Goal: Information Seeking & Learning: Find specific fact

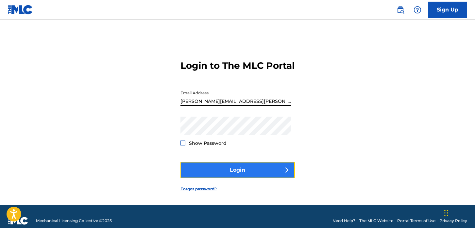
click at [222, 178] on button "Login" at bounding box center [237, 170] width 114 height 16
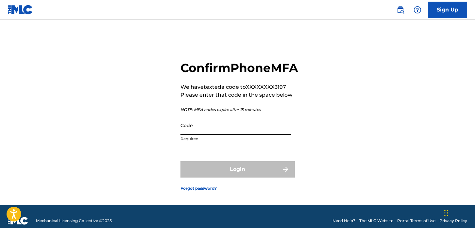
click at [217, 134] on input "Code" at bounding box center [235, 125] width 111 height 19
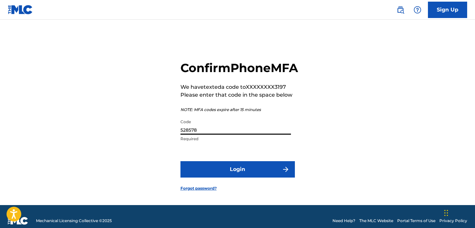
type input "528578"
click at [180, 161] on button "Login" at bounding box center [237, 169] width 114 height 16
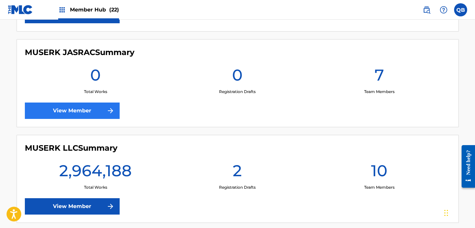
scroll to position [738, 0]
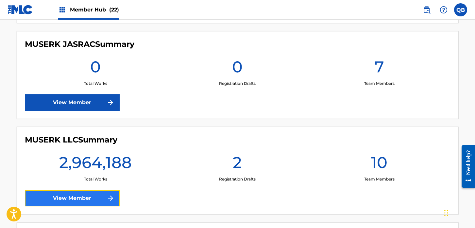
click at [100, 198] on link "View Member" at bounding box center [72, 198] width 95 height 16
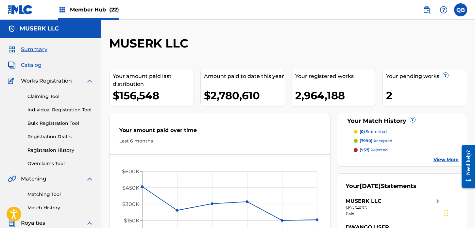
click at [38, 64] on span "Catalog" at bounding box center [31, 65] width 21 height 8
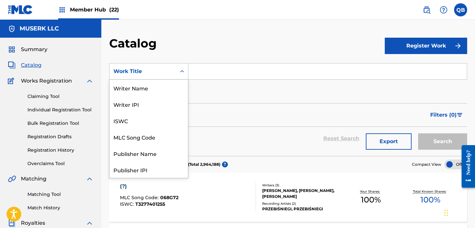
click at [168, 73] on div "Work Title" at bounding box center [142, 71] width 59 height 8
click at [146, 134] on div "MLC Song Code" at bounding box center [149, 136] width 78 height 16
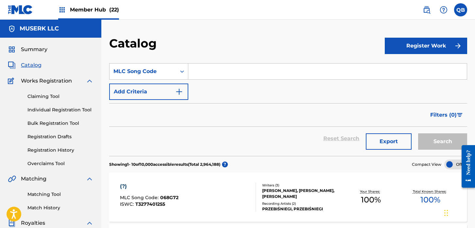
click at [231, 72] on input "Search Form" at bounding box center [327, 71] width 279 height 16
paste input "BD2I7L"
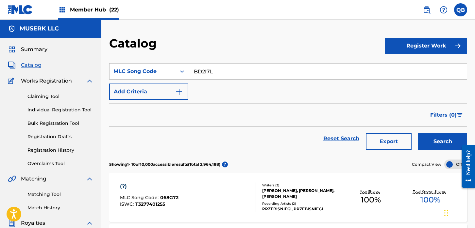
type input "BD2I7L"
click at [418, 133] on button "Search" at bounding box center [442, 141] width 49 height 16
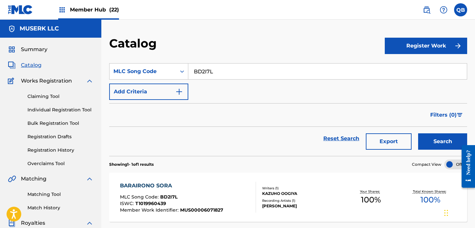
click at [331, 184] on div "BARAIRONO SORA MLC Song Code : BD2I7L ISWC : T1019960439 Member Work Identifier…" at bounding box center [288, 196] width 358 height 49
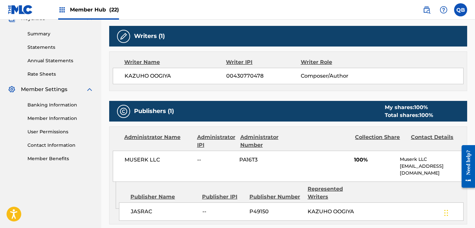
scroll to position [204, 0]
